Goal: Information Seeking & Learning: Learn about a topic

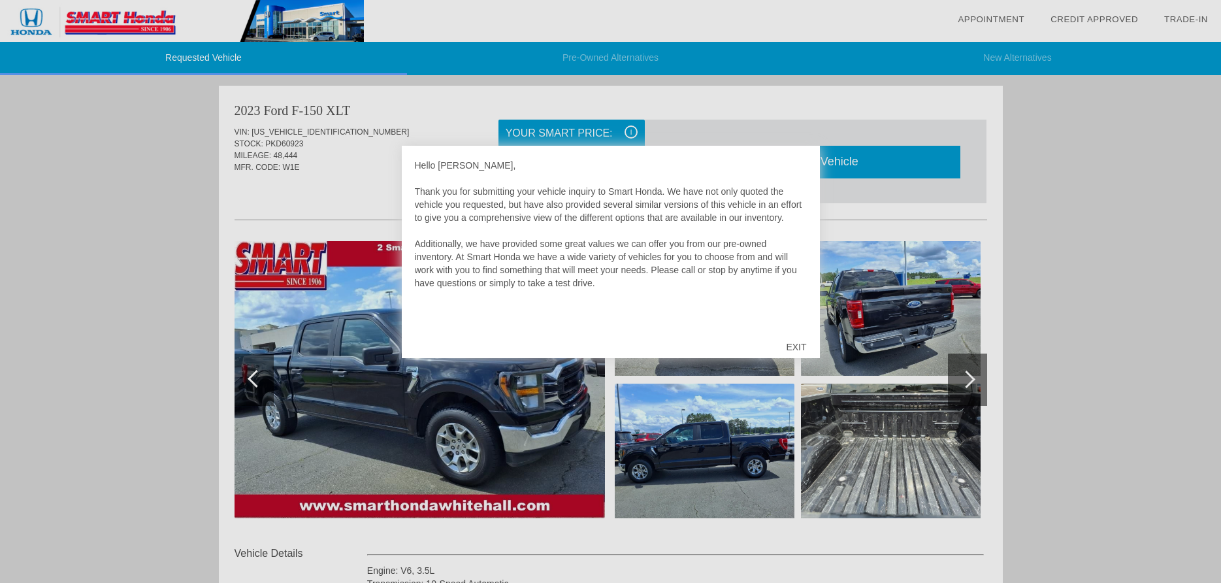
click at [798, 345] on div "EXIT" at bounding box center [796, 346] width 46 height 39
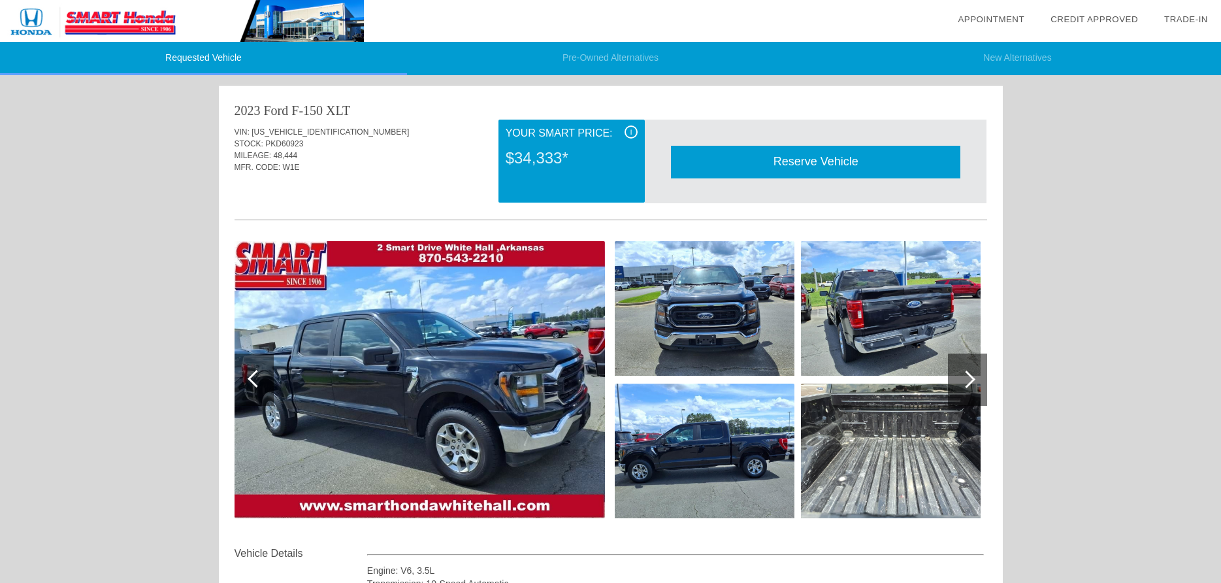
click at [894, 450] on img at bounding box center [891, 451] width 180 height 135
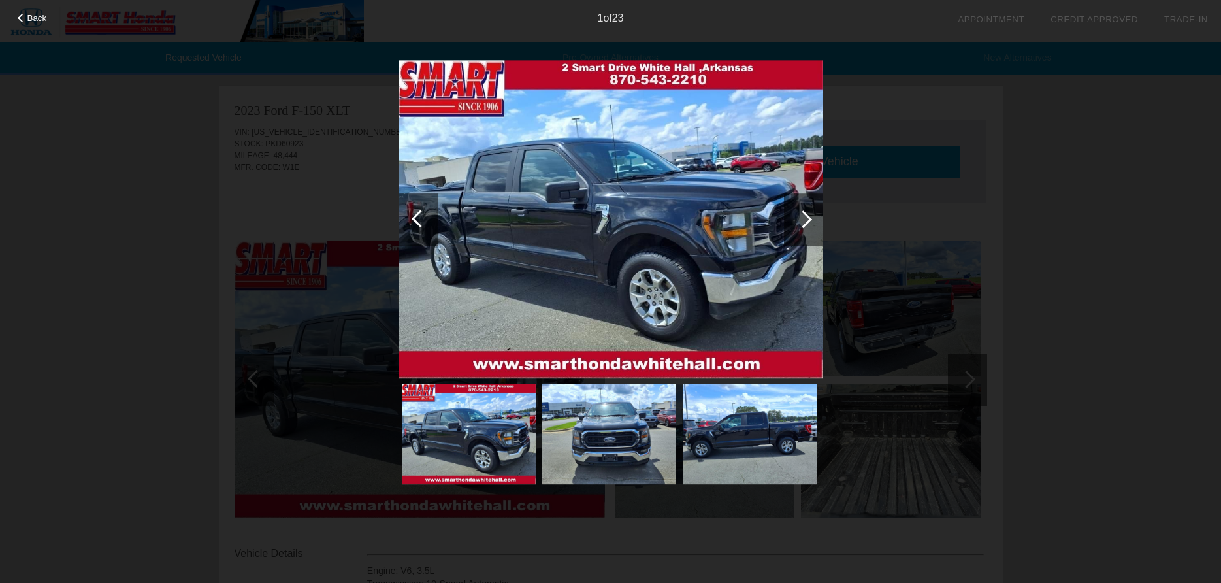
click at [872, 306] on div "Back 1 of 23" at bounding box center [610, 291] width 1221 height 583
click at [301, 333] on div "Back 1 of 23" at bounding box center [610, 291] width 1221 height 583
click at [702, 76] on img at bounding box center [611, 219] width 425 height 319
click at [970, 382] on div "Back 1 of 23" at bounding box center [610, 291] width 1221 height 583
click at [808, 216] on div at bounding box center [804, 219] width 18 height 18
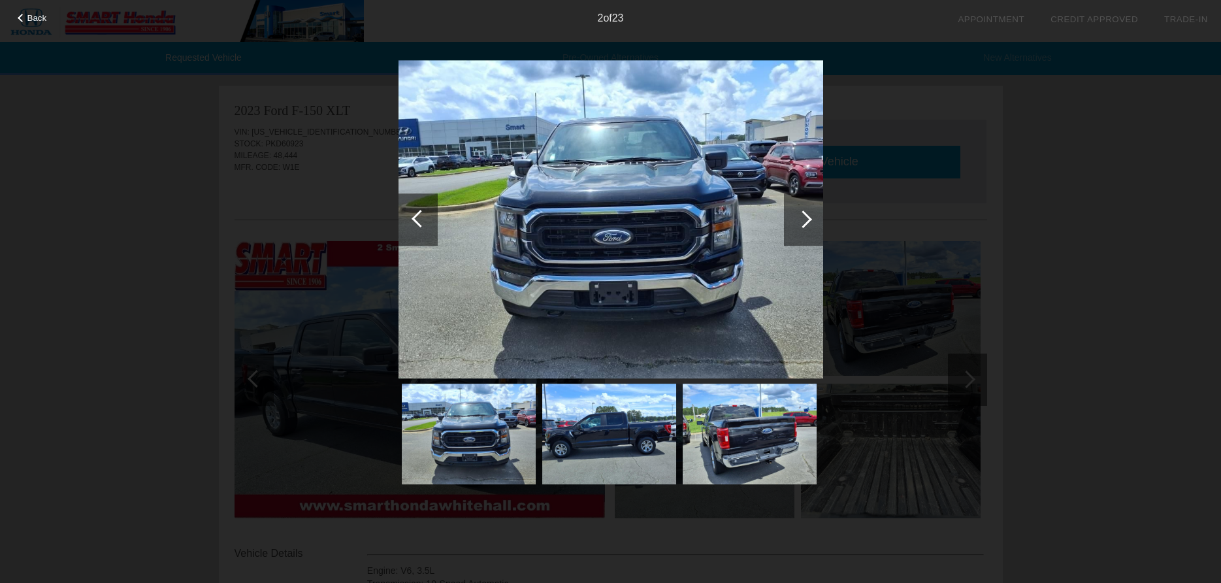
click at [808, 216] on div at bounding box center [804, 219] width 18 height 18
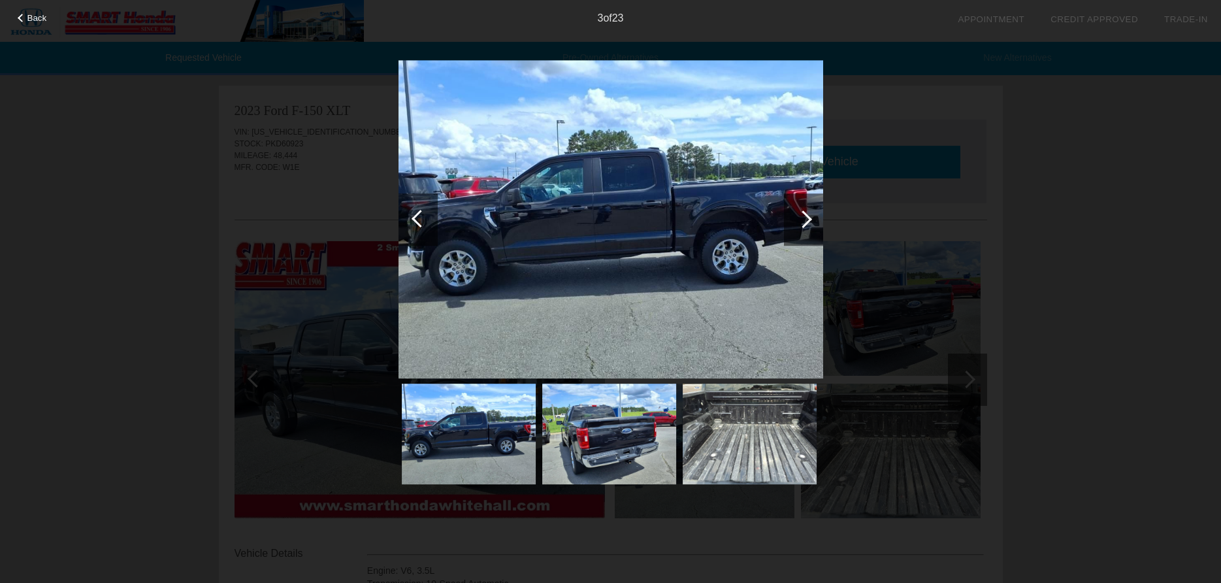
click at [810, 218] on div at bounding box center [804, 219] width 18 height 18
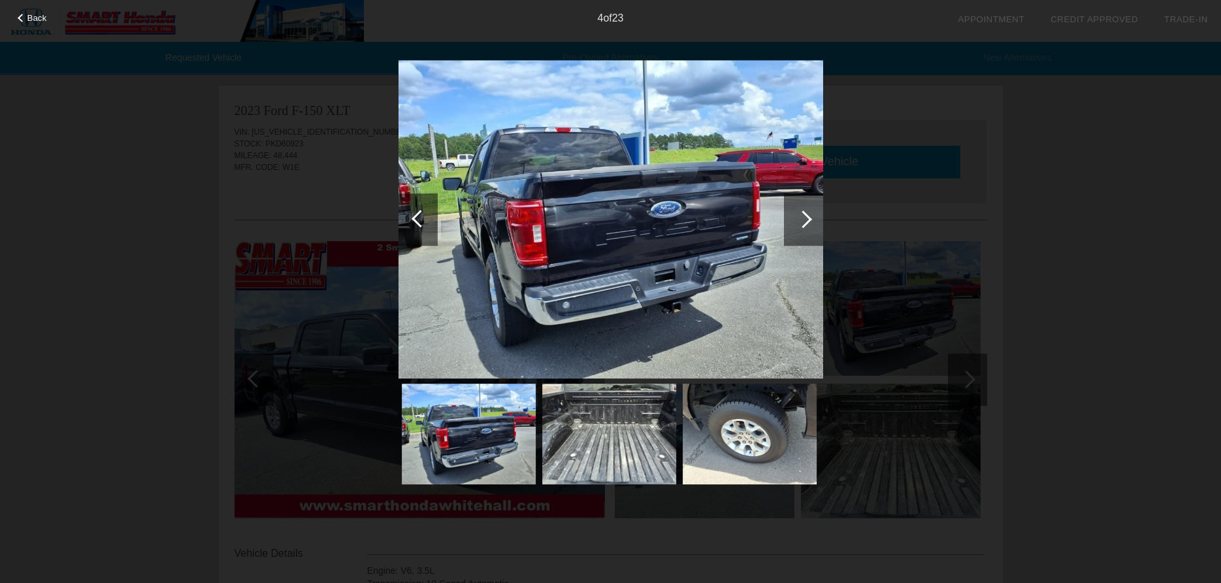
click at [810, 218] on div at bounding box center [804, 219] width 18 height 18
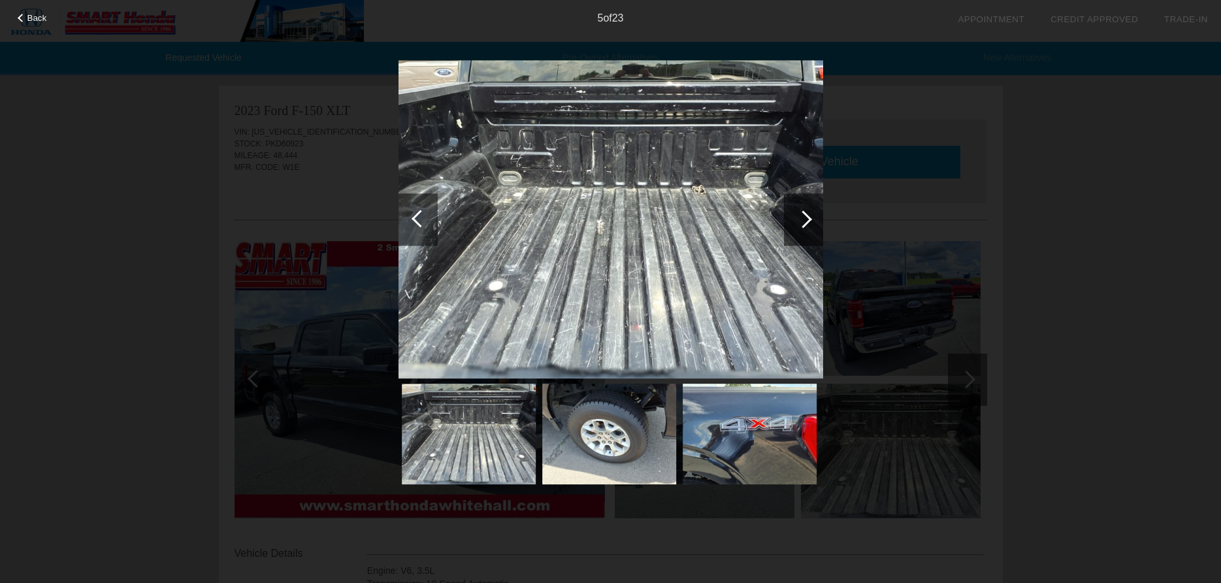
click at [808, 214] on div at bounding box center [803, 219] width 39 height 52
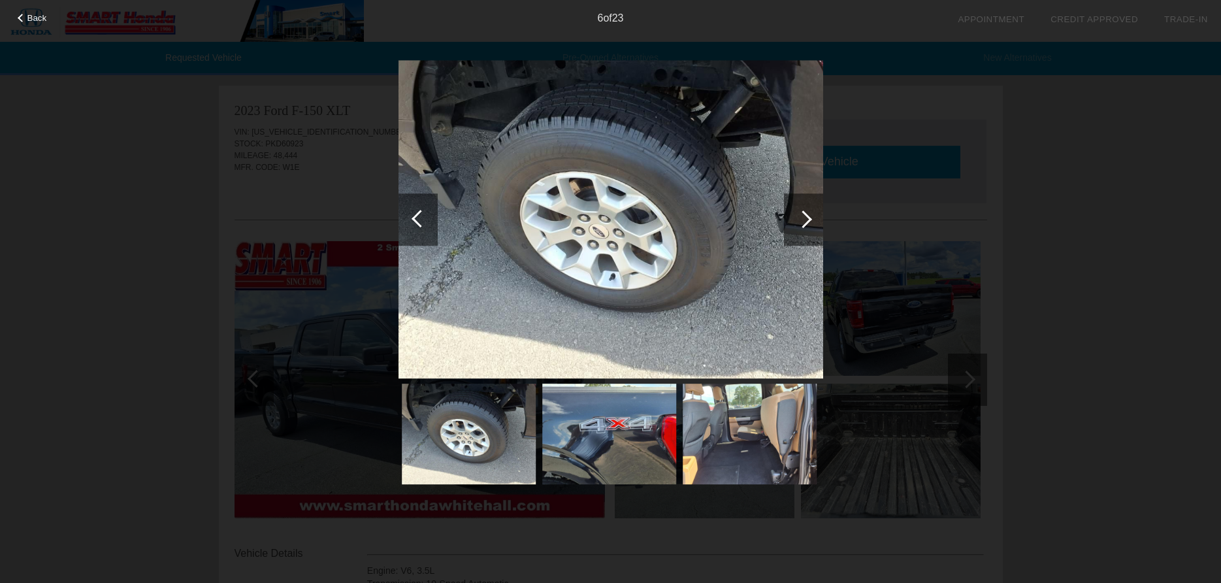
click at [808, 214] on div at bounding box center [803, 219] width 39 height 52
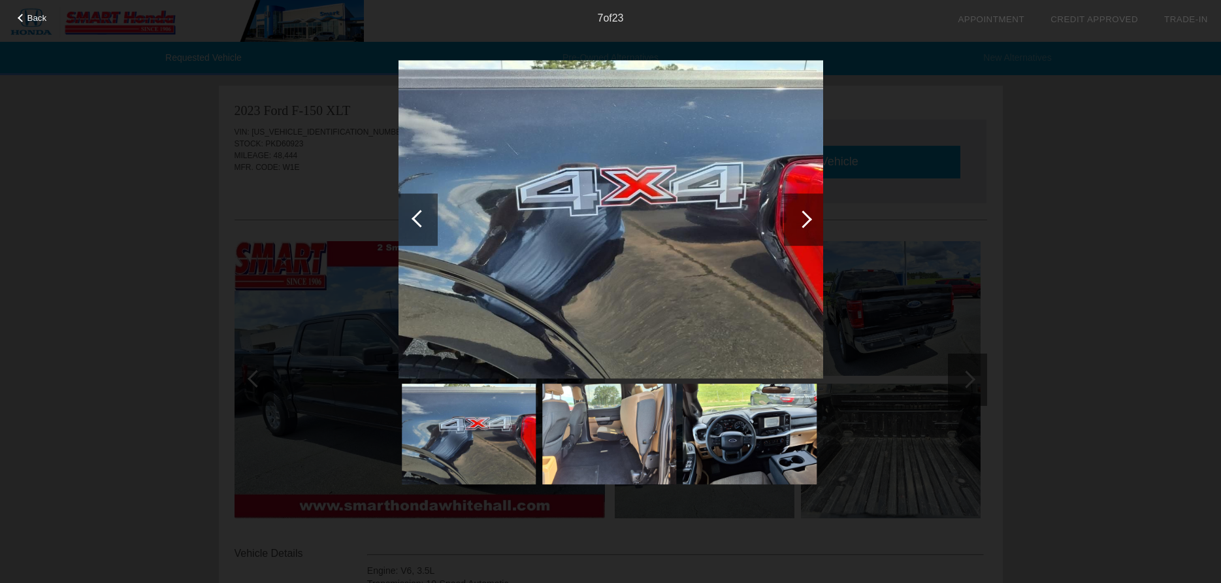
click at [808, 214] on div at bounding box center [803, 219] width 39 height 52
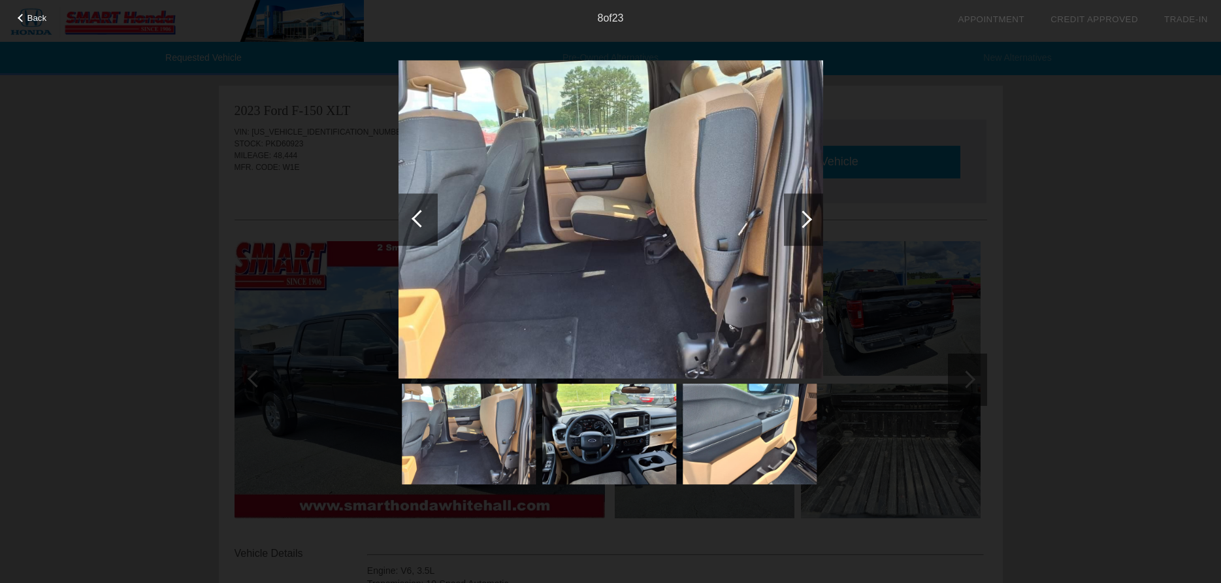
click at [808, 214] on div at bounding box center [803, 219] width 39 height 52
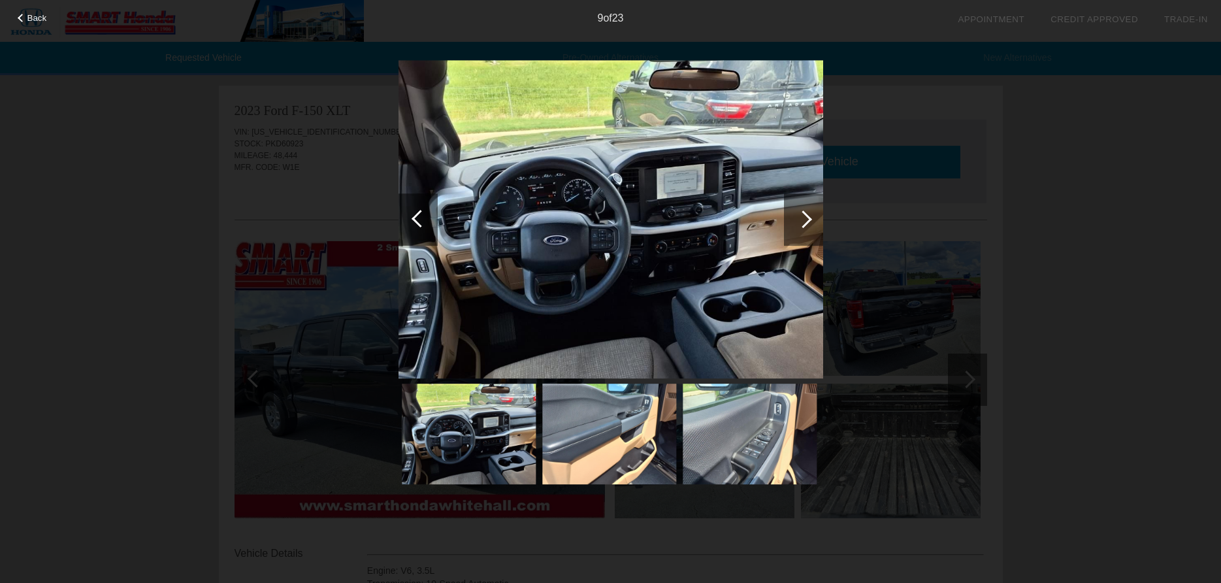
click at [808, 214] on div at bounding box center [803, 219] width 39 height 52
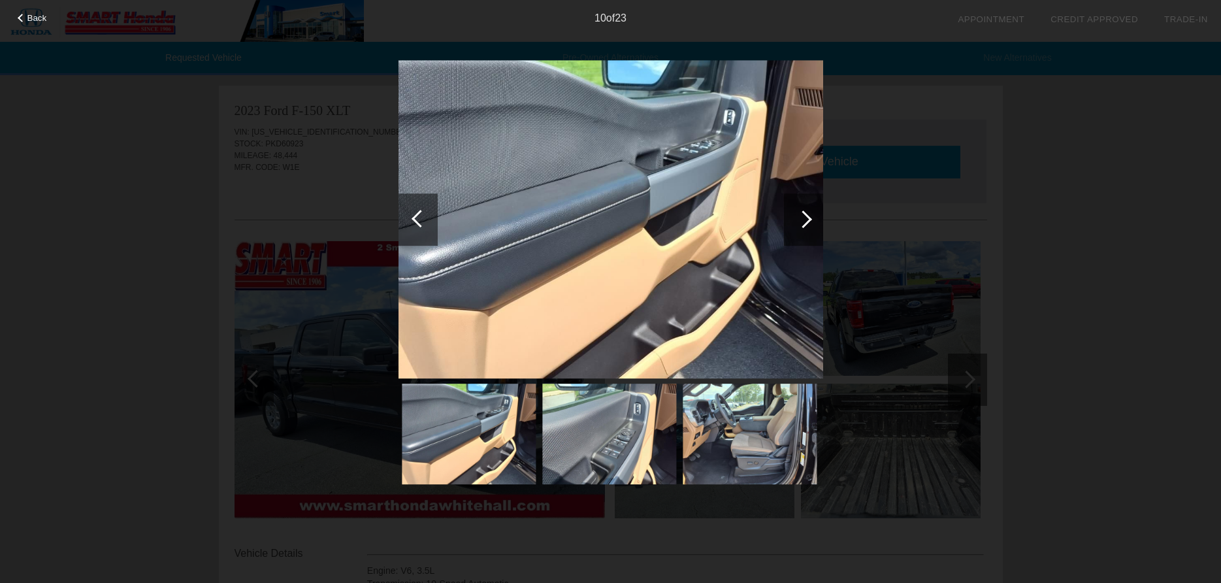
click at [808, 214] on div at bounding box center [803, 219] width 39 height 52
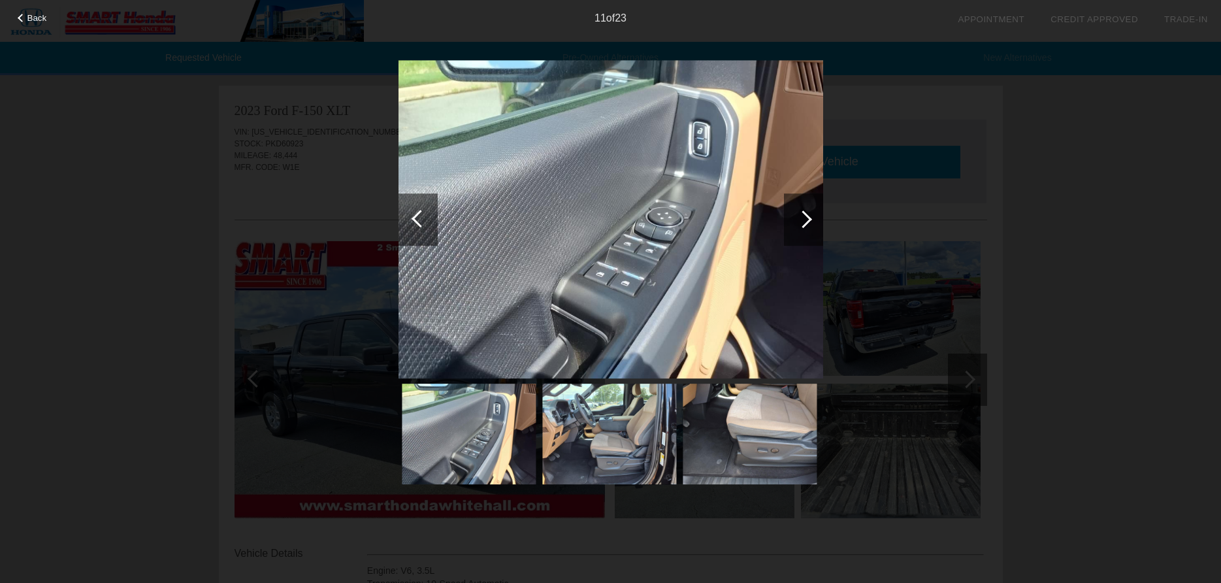
click at [808, 214] on div at bounding box center [803, 219] width 39 height 52
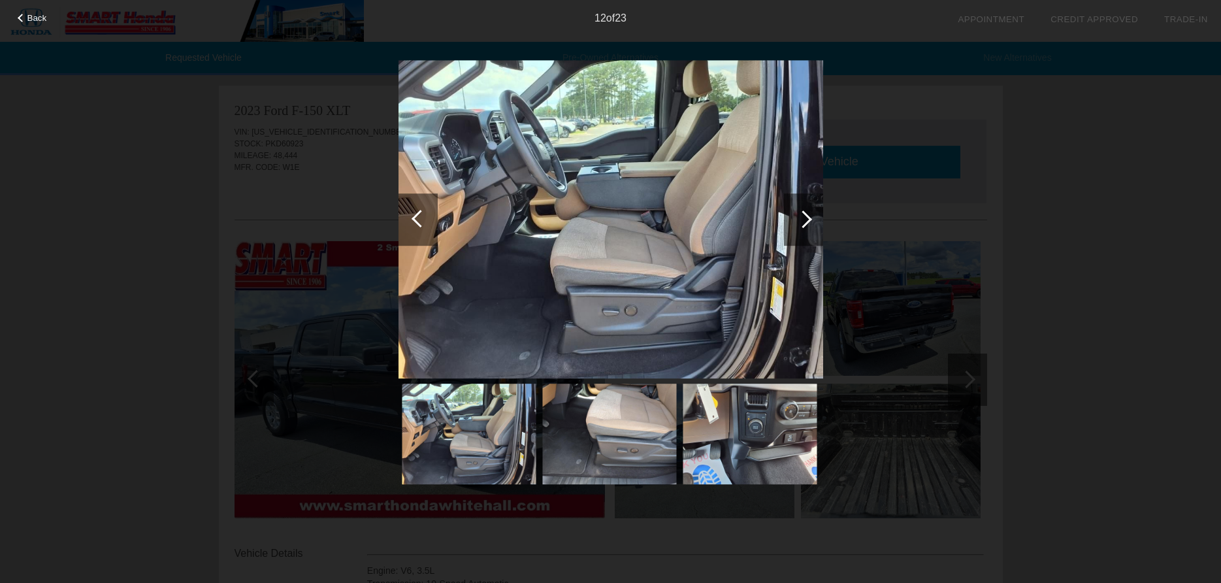
click at [808, 214] on div at bounding box center [803, 219] width 39 height 52
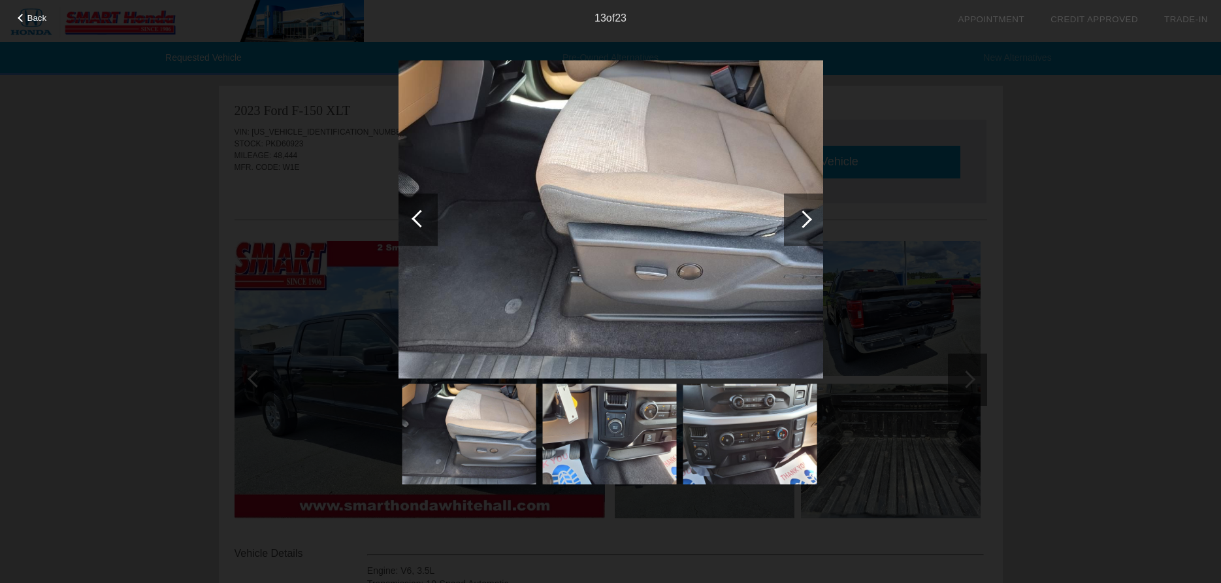
click at [808, 214] on div at bounding box center [803, 219] width 39 height 52
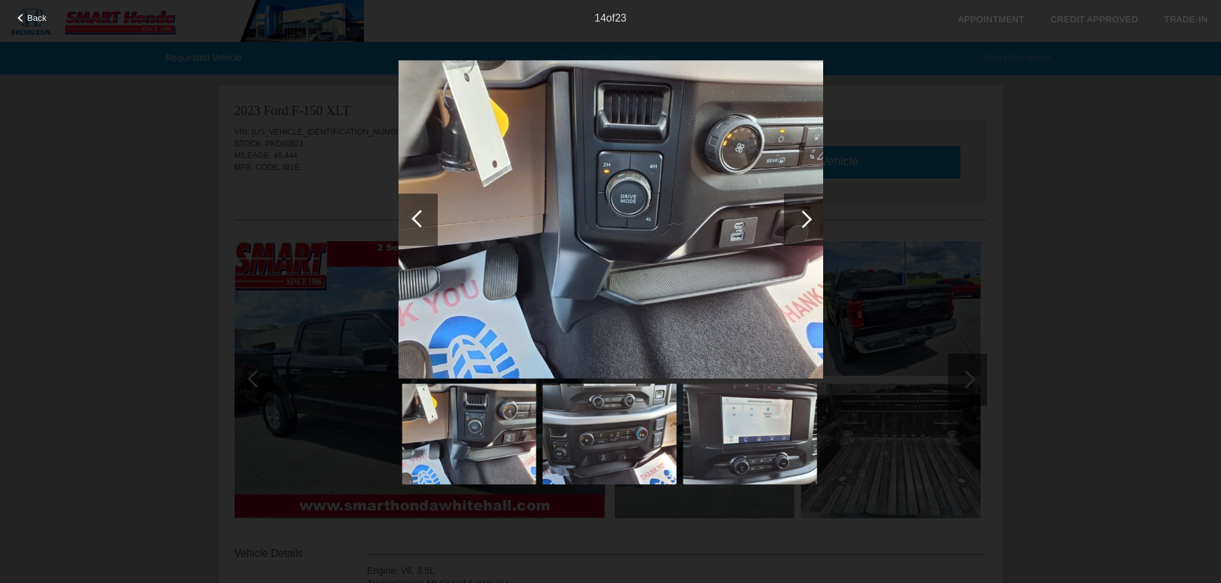
click at [808, 214] on div at bounding box center [803, 219] width 39 height 52
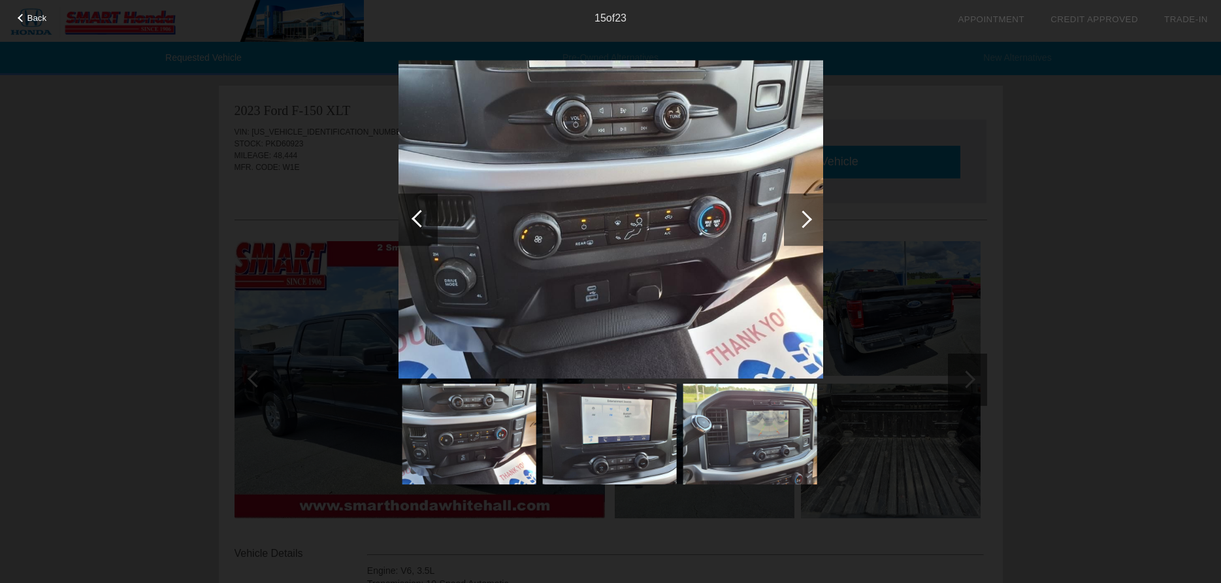
click at [808, 214] on div at bounding box center [803, 219] width 39 height 52
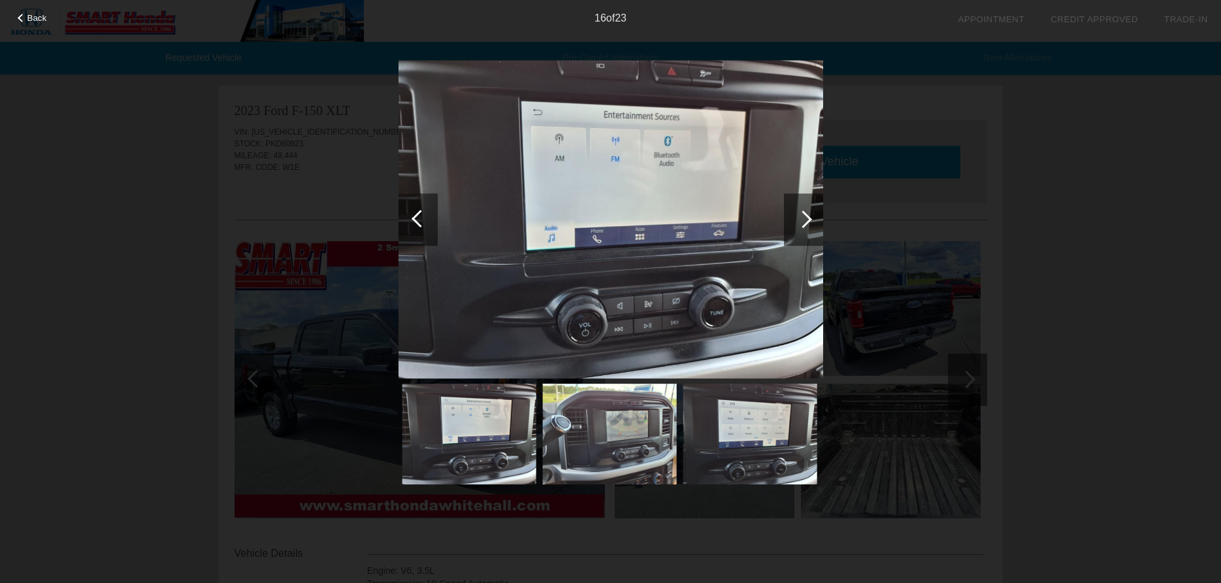
click at [808, 214] on div at bounding box center [803, 219] width 39 height 52
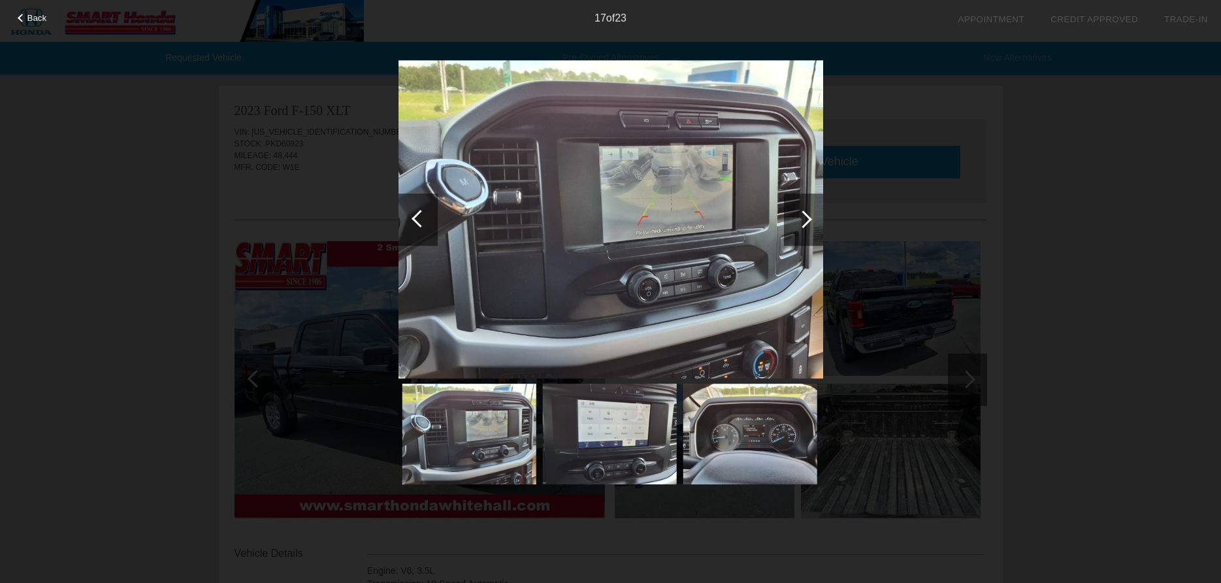
click at [808, 214] on div at bounding box center [803, 219] width 39 height 52
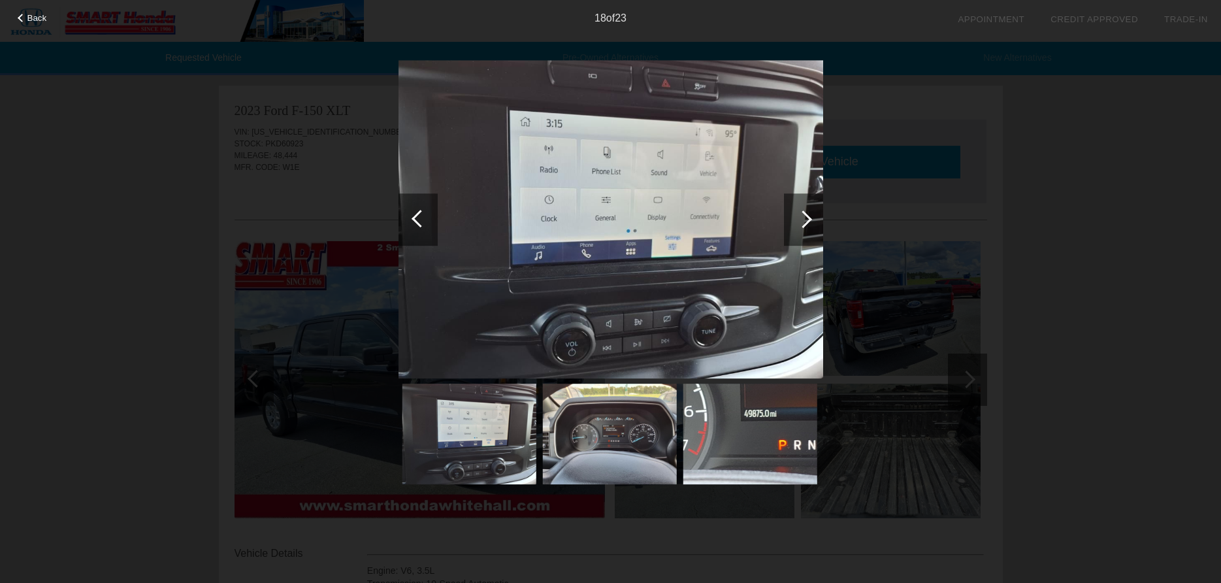
click at [808, 214] on div at bounding box center [803, 219] width 39 height 52
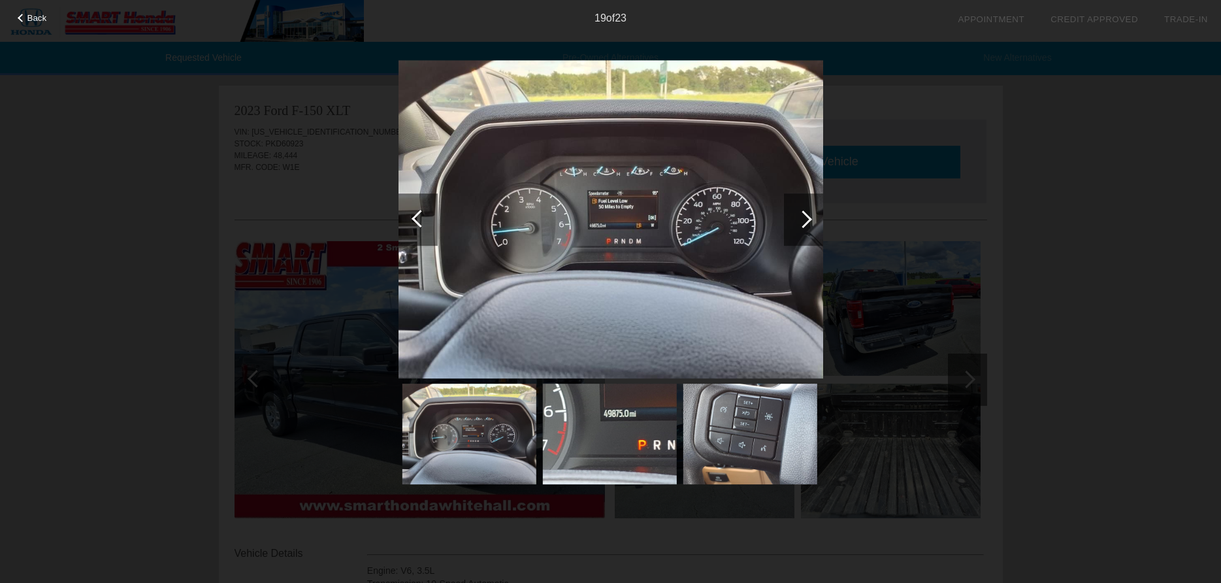
click at [808, 214] on div at bounding box center [803, 219] width 39 height 52
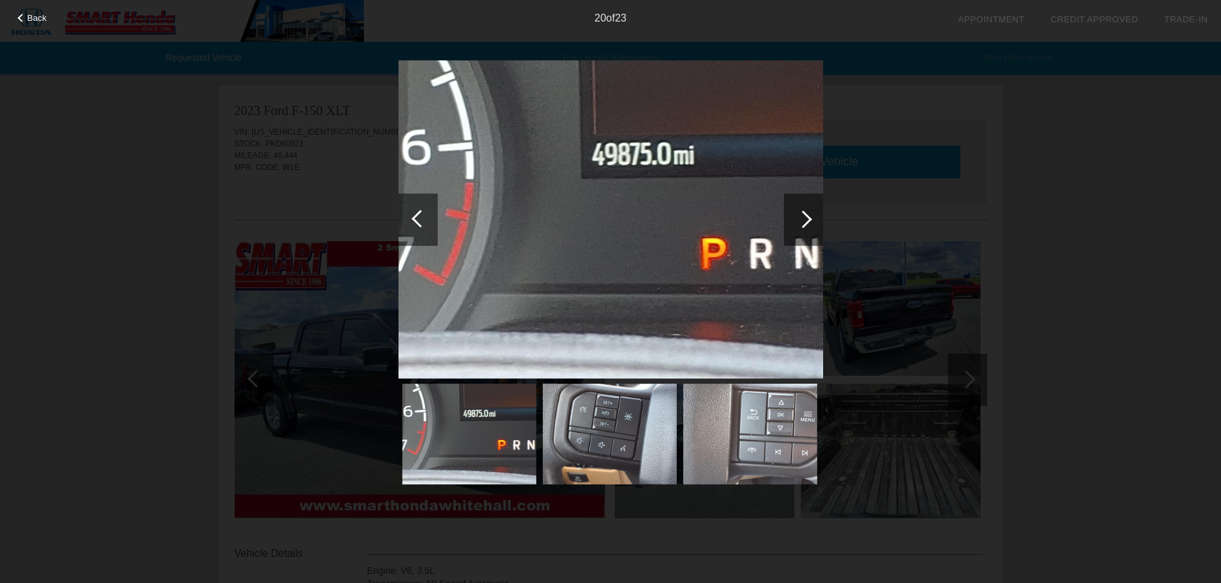
click at [808, 214] on div at bounding box center [803, 219] width 39 height 52
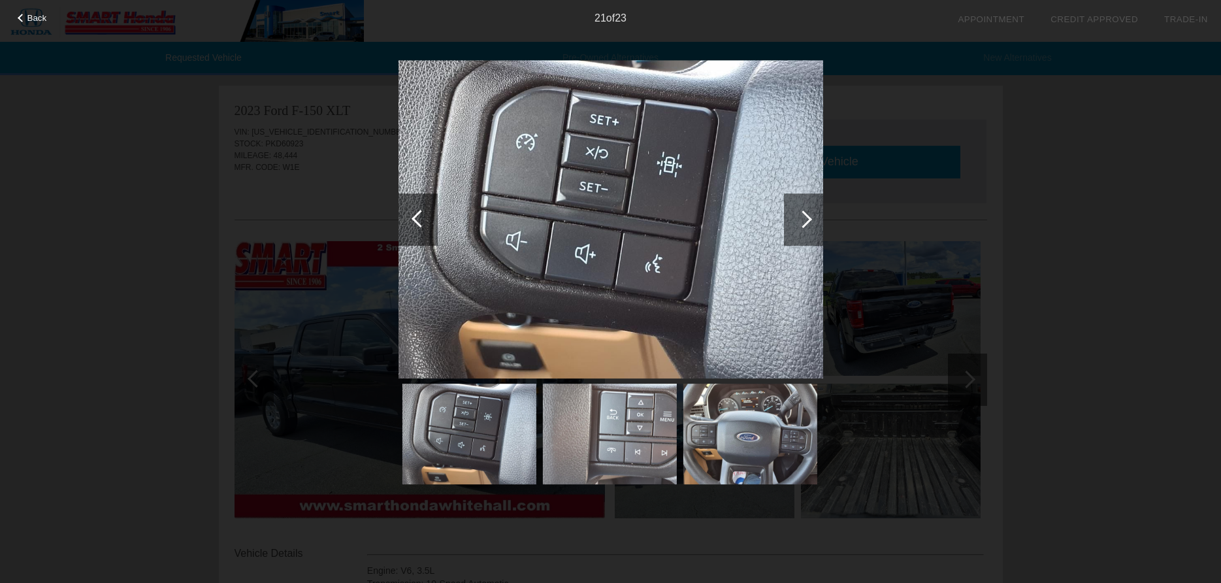
click at [808, 214] on div at bounding box center [803, 219] width 39 height 52
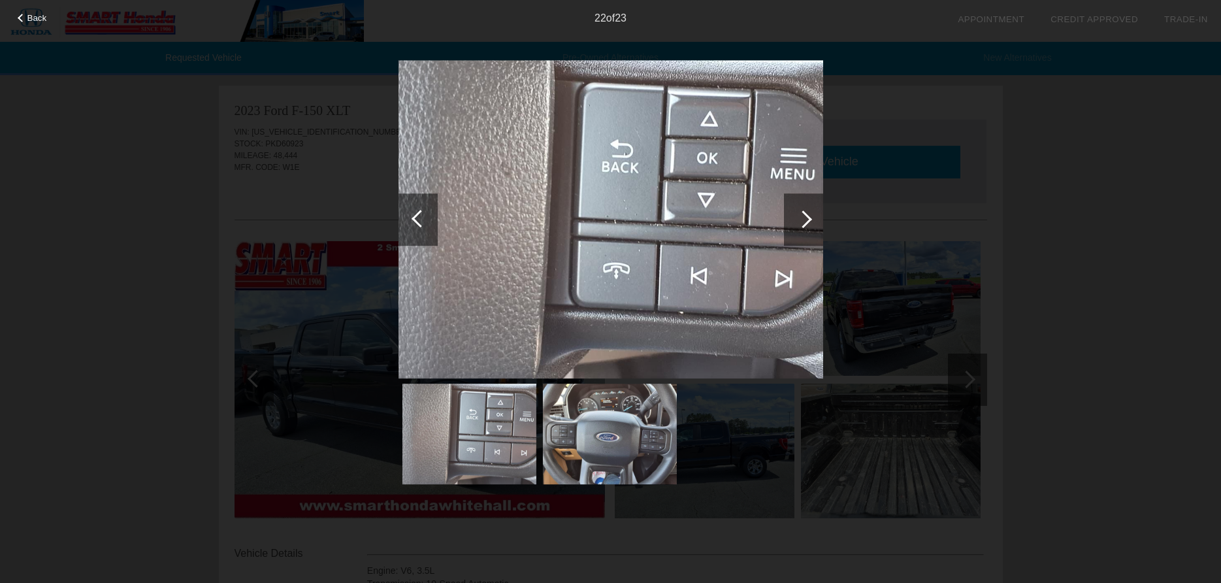
click at [808, 214] on div at bounding box center [803, 219] width 39 height 52
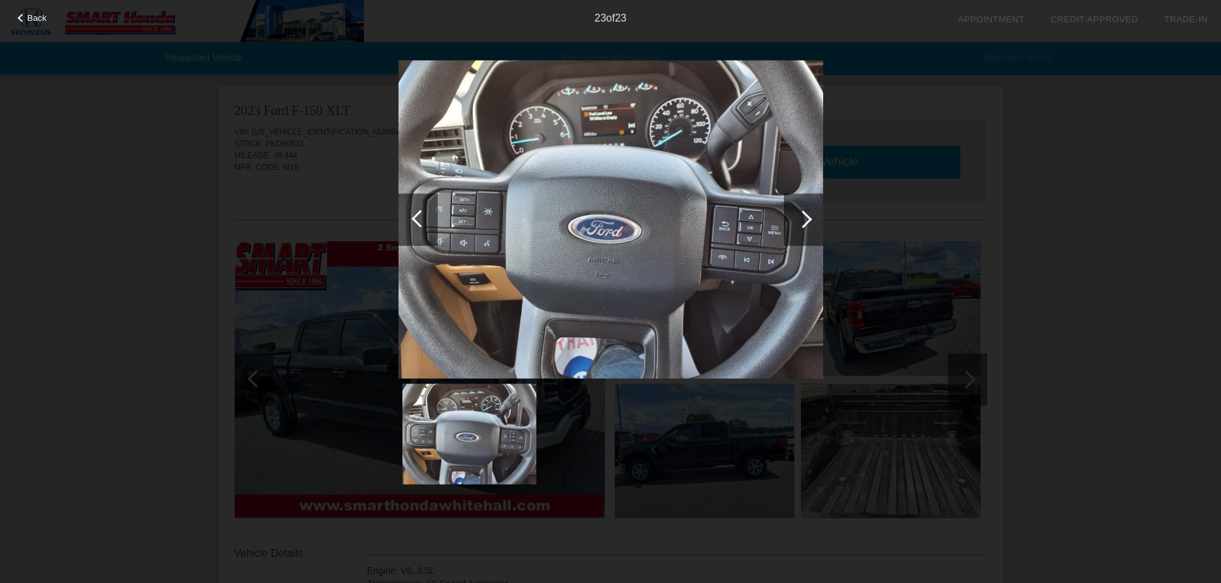
click at [808, 214] on div at bounding box center [803, 219] width 39 height 52
click at [808, 216] on div at bounding box center [804, 219] width 18 height 18
click at [1085, 299] on div "Back 23 of 23" at bounding box center [610, 291] width 1221 height 583
click at [465, 433] on img at bounding box center [469, 434] width 134 height 101
click at [40, 19] on span "Back" at bounding box center [37, 18] width 20 height 10
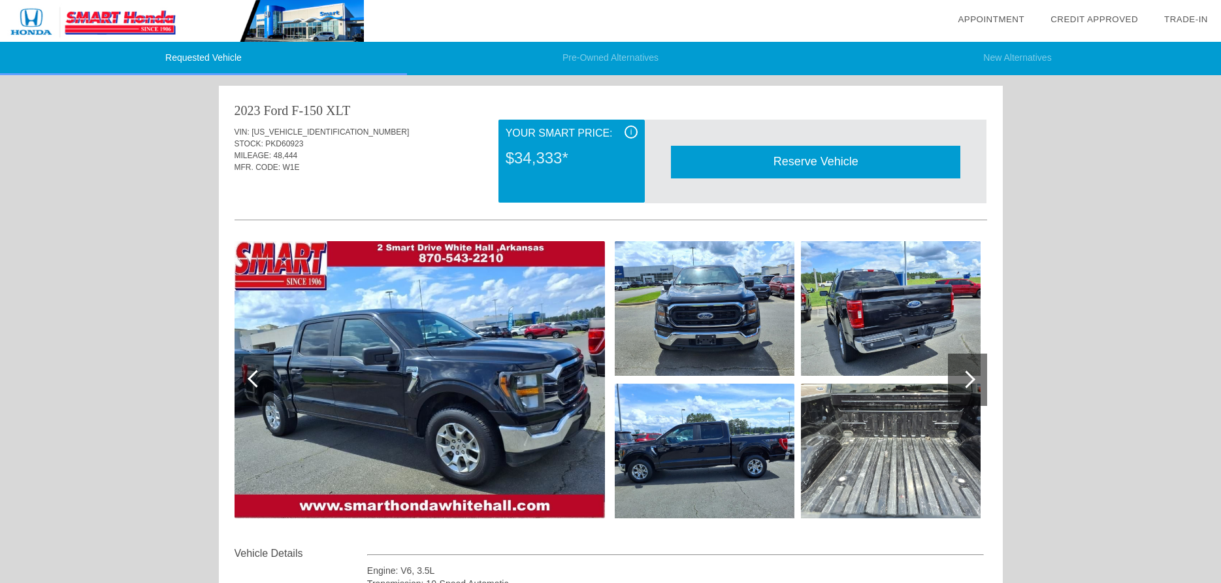
click at [629, 131] on div "i" at bounding box center [631, 131] width 13 height 13
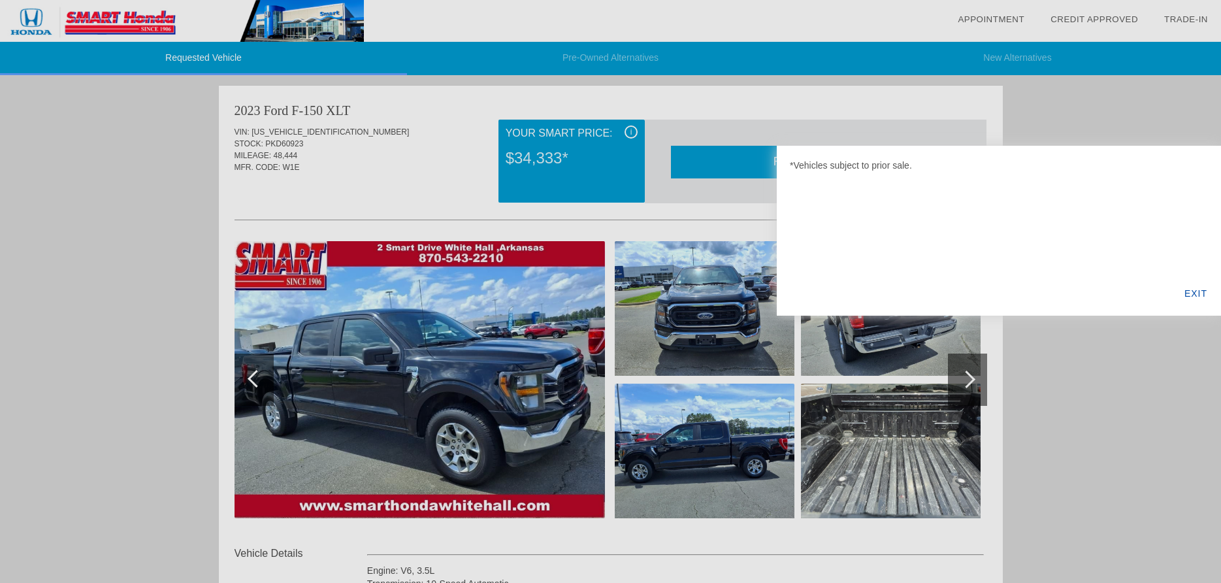
click at [1191, 291] on div "EXIT" at bounding box center [1196, 293] width 50 height 44
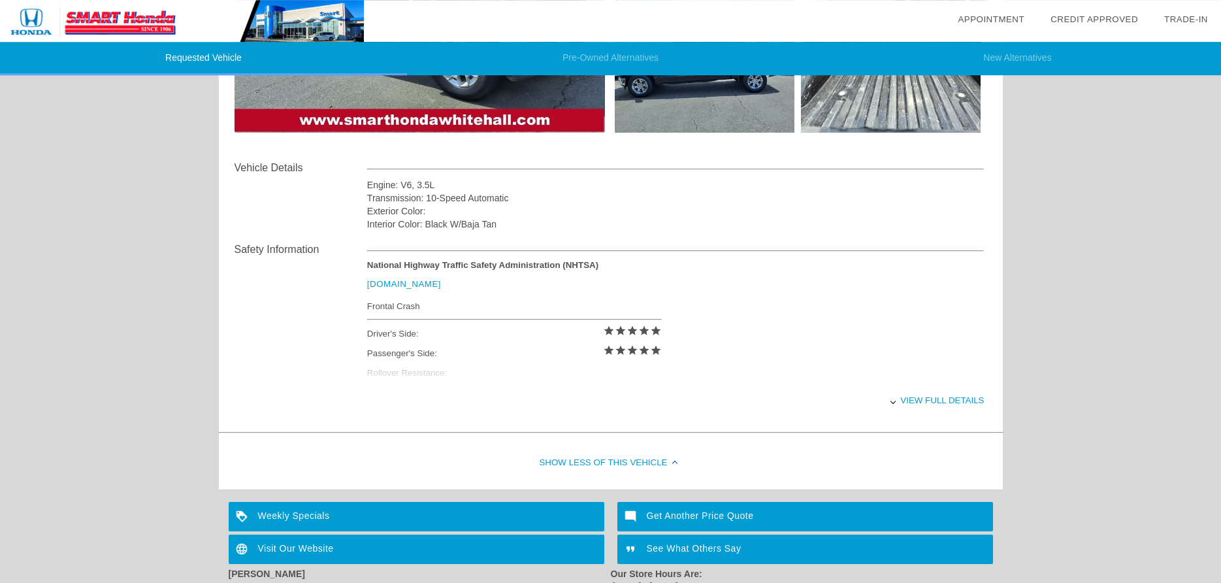
scroll to position [489, 0]
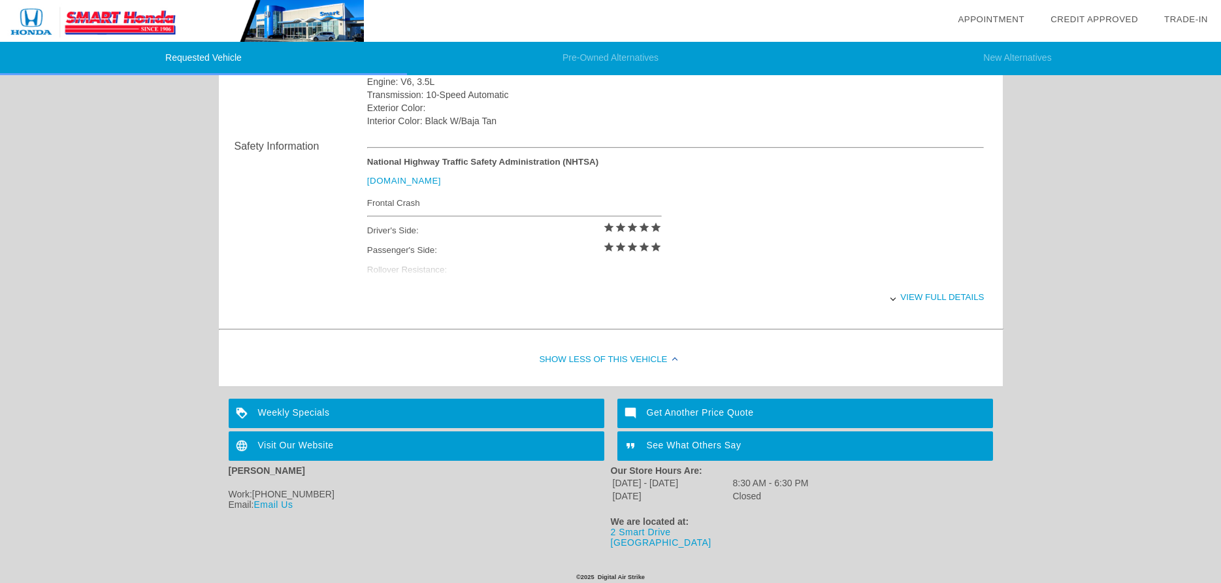
click at [934, 298] on div "View full details" at bounding box center [675, 297] width 617 height 32
click at [295, 410] on div "Weekly Specials" at bounding box center [417, 413] width 376 height 29
click at [708, 446] on div "See What Others Say" at bounding box center [805, 445] width 376 height 29
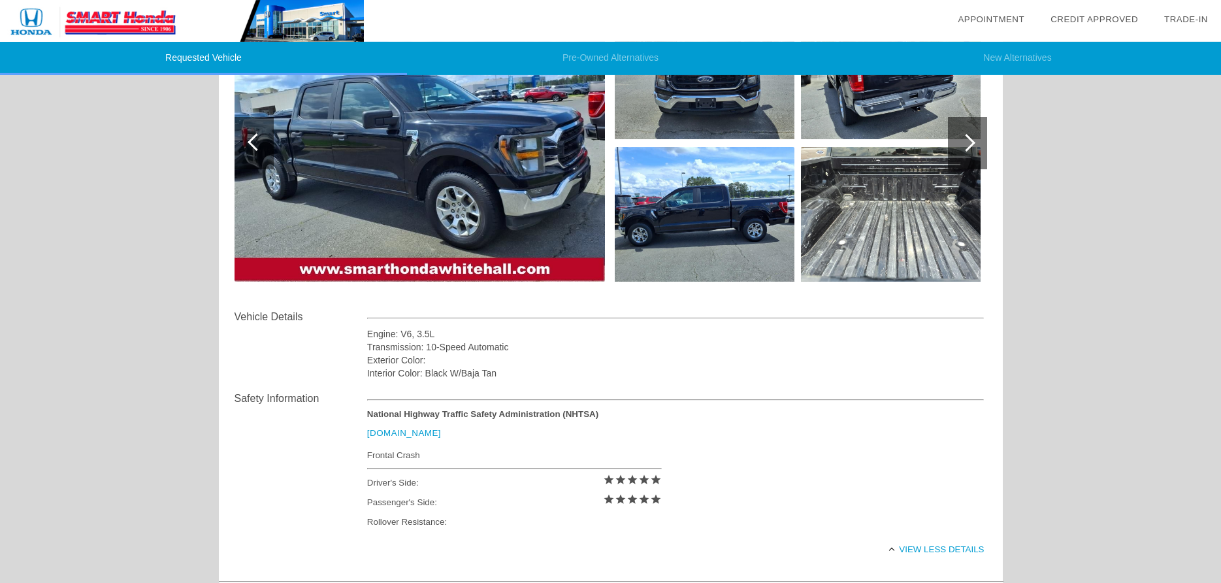
scroll to position [0, 0]
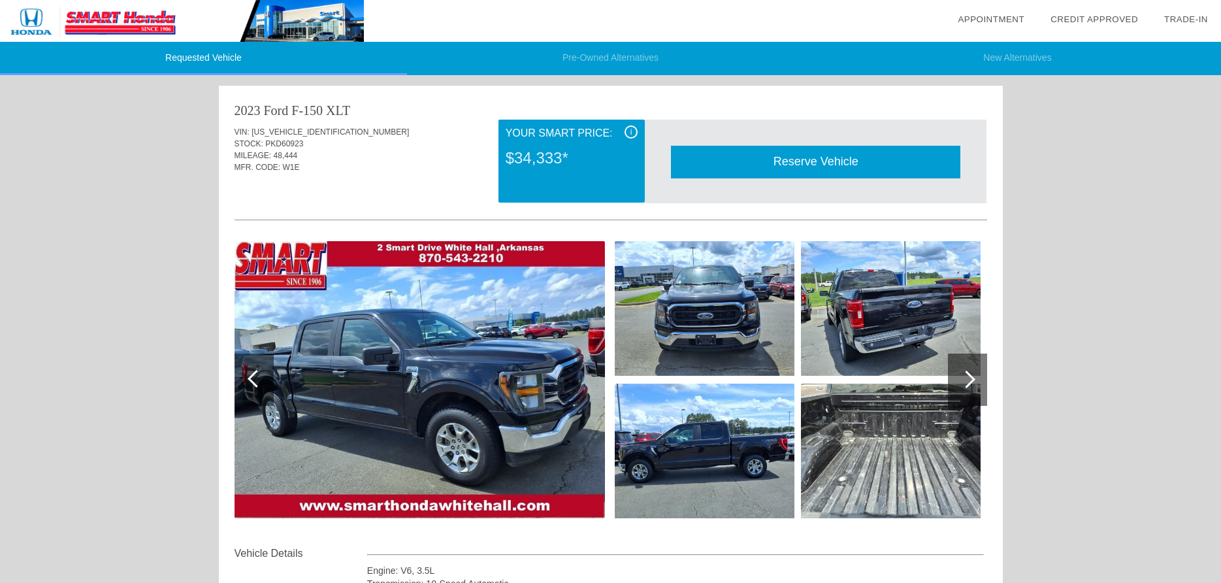
click at [972, 376] on div at bounding box center [967, 380] width 39 height 52
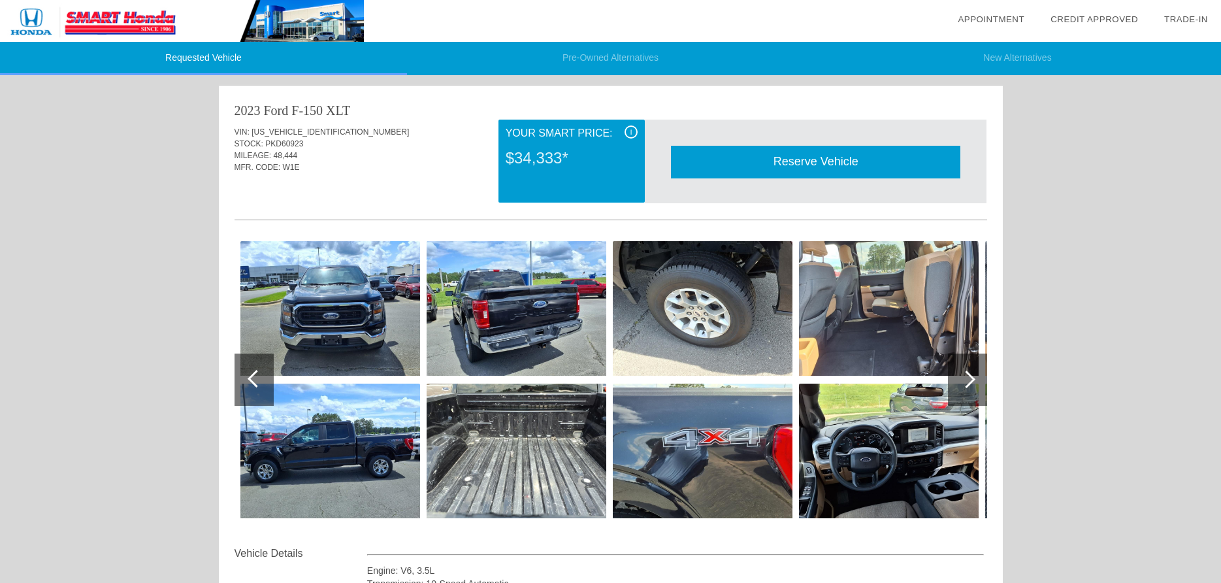
click at [972, 376] on div at bounding box center [967, 380] width 39 height 52
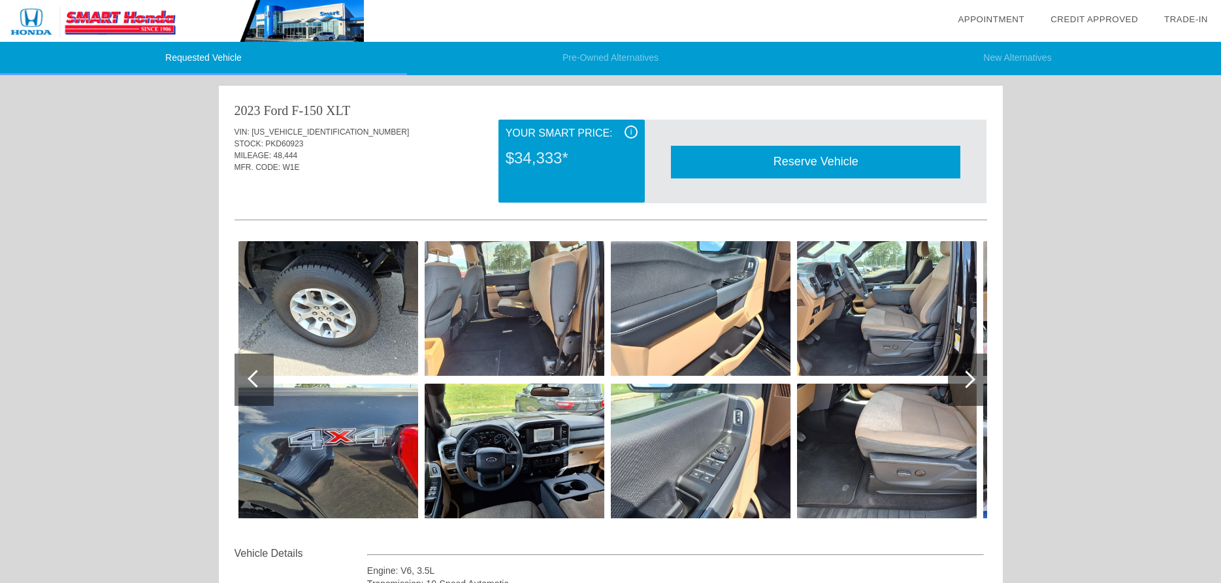
click at [972, 376] on div at bounding box center [967, 380] width 39 height 52
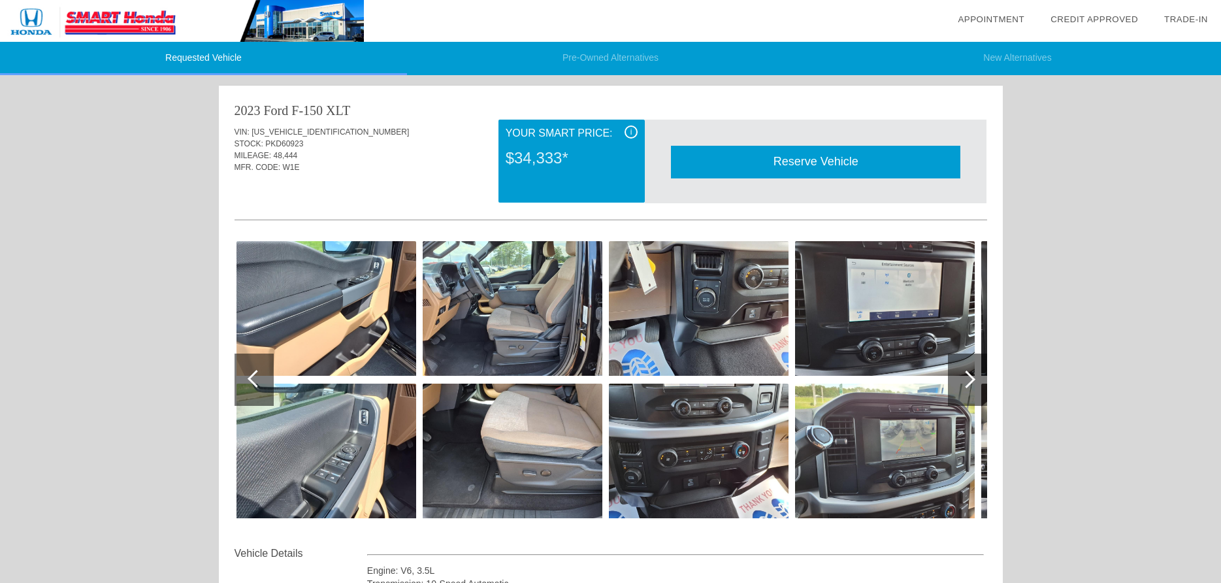
click at [972, 376] on div at bounding box center [967, 380] width 39 height 52
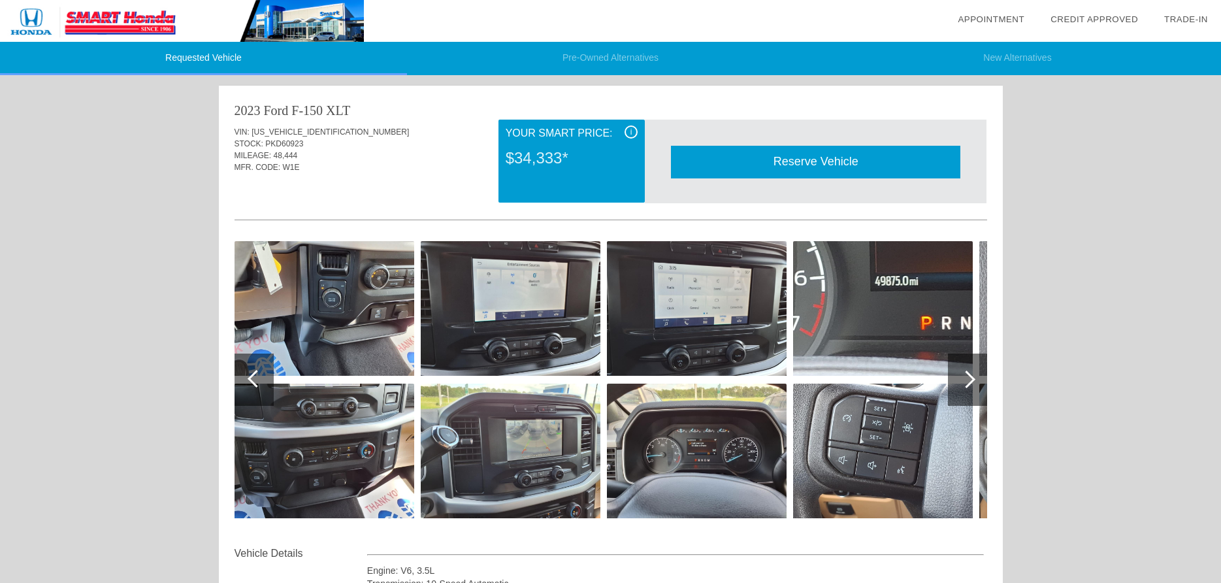
click at [972, 376] on div at bounding box center [967, 380] width 39 height 52
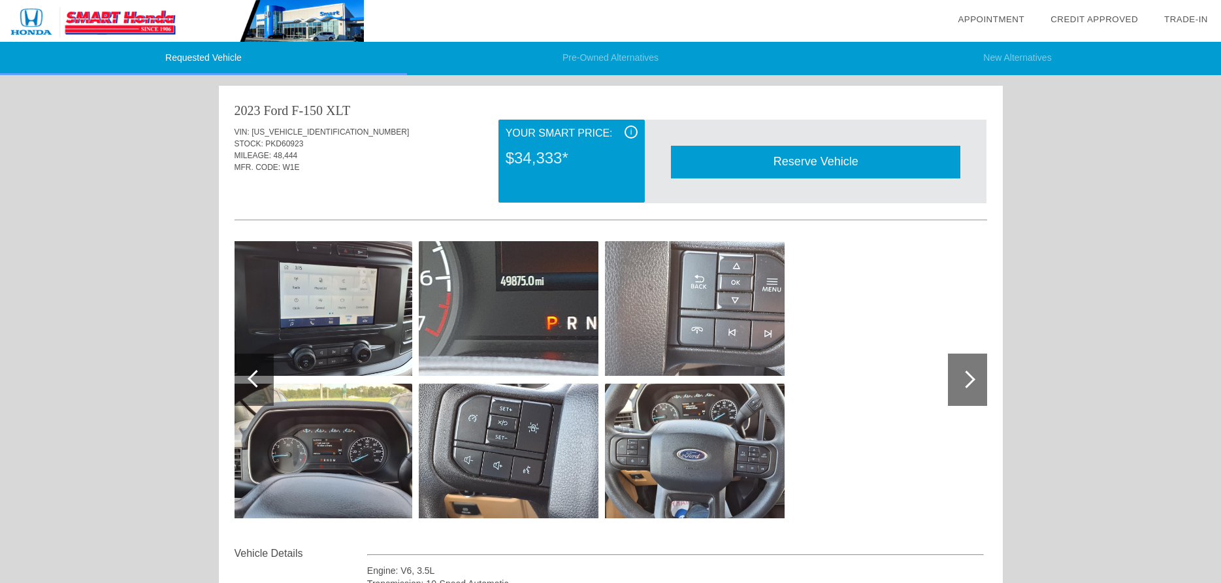
click at [970, 380] on div at bounding box center [967, 379] width 18 height 18
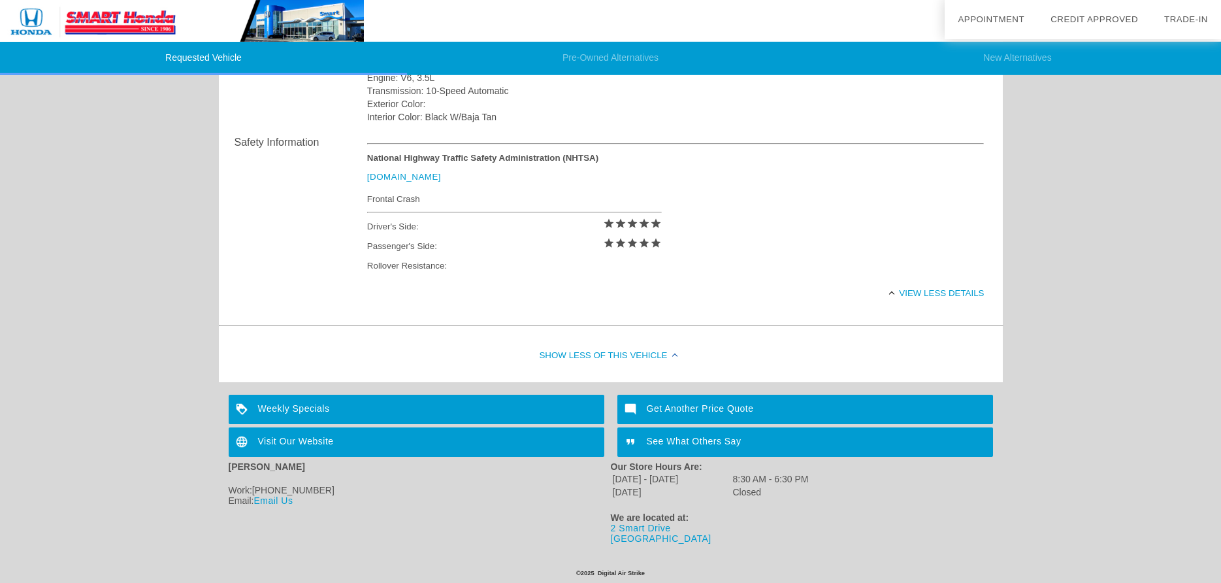
scroll to position [498, 0]
click at [278, 497] on link "Email Us" at bounding box center [273, 500] width 39 height 10
click at [164, 173] on div "Requested Vehicle Pre-Owned Alternatives New Alternatives date_range Appointmen…" at bounding box center [610, 31] width 1221 height 1049
click at [272, 497] on link "Email Us" at bounding box center [273, 500] width 39 height 10
click at [276, 497] on link "Email Us" at bounding box center [273, 500] width 39 height 10
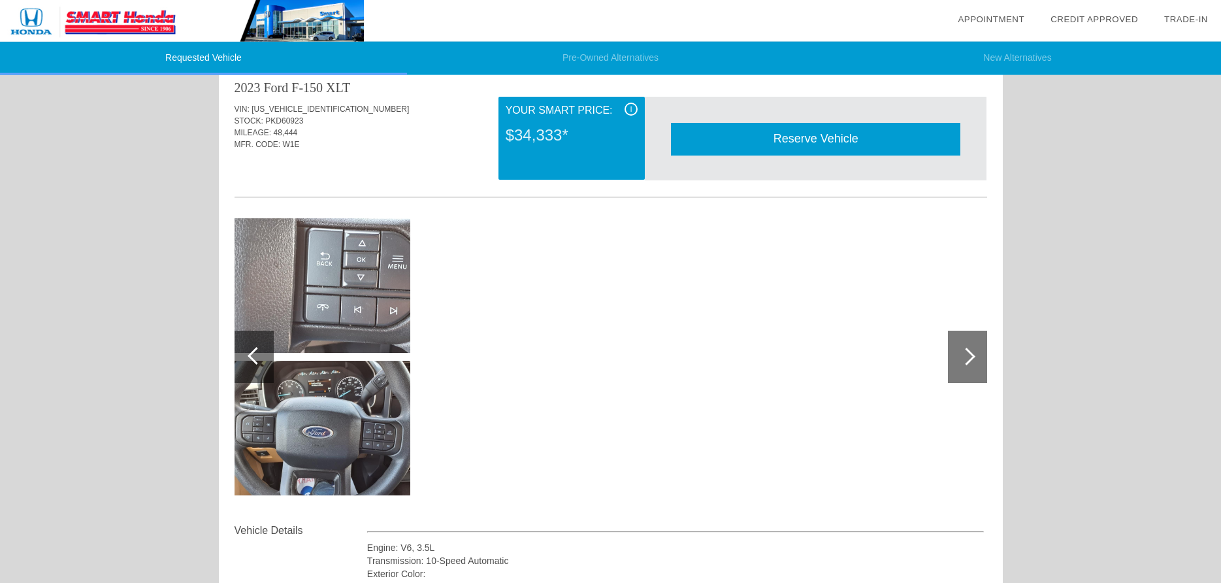
scroll to position [0, 0]
